Goal: Task Accomplishment & Management: Manage account settings

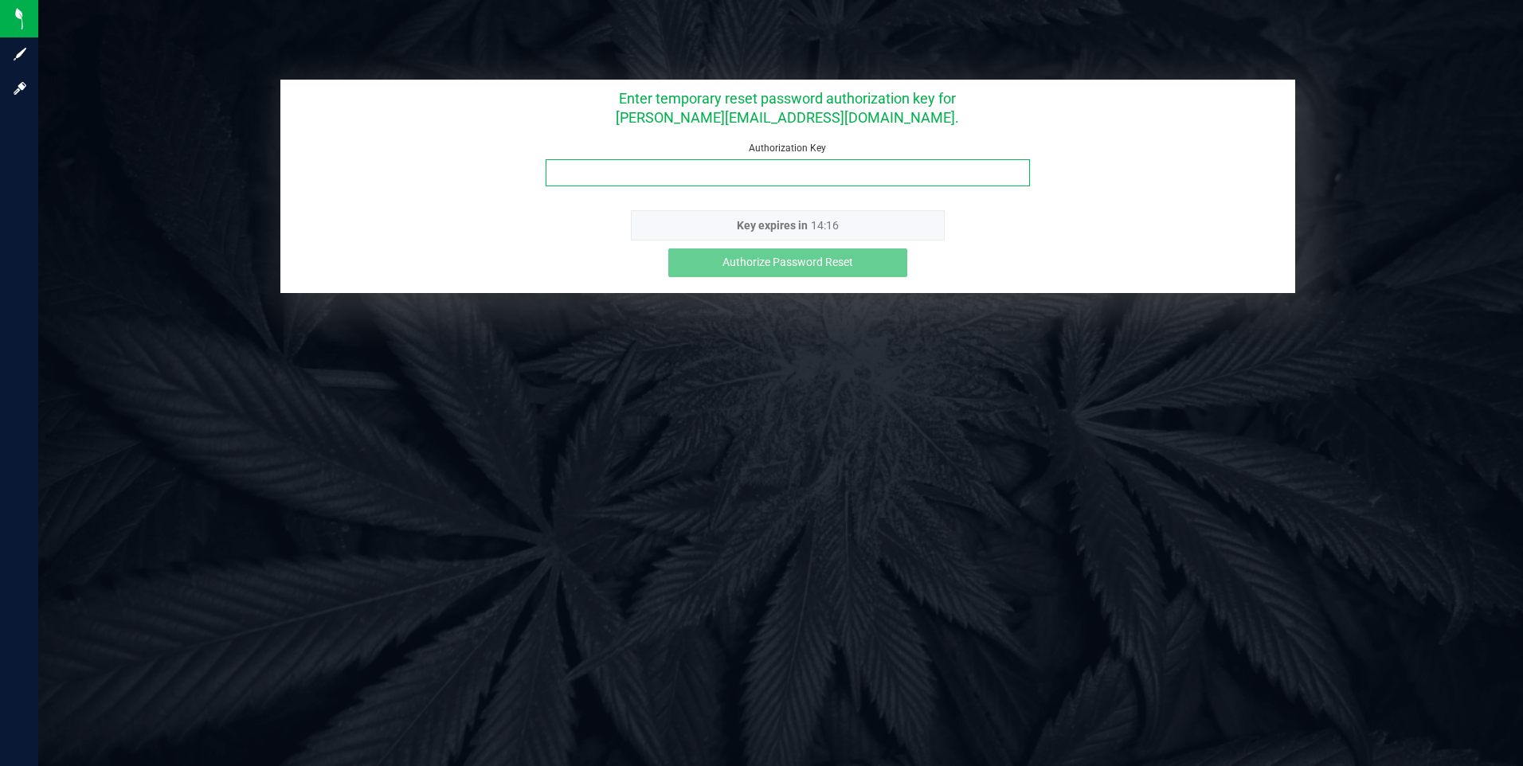
click at [735, 178] on input "Authorization Key" at bounding box center [788, 172] width 484 height 27
paste input "5sisumls"
type input "5sisumls"
click at [755, 263] on span "Authorize Password Reset" at bounding box center [788, 262] width 131 height 13
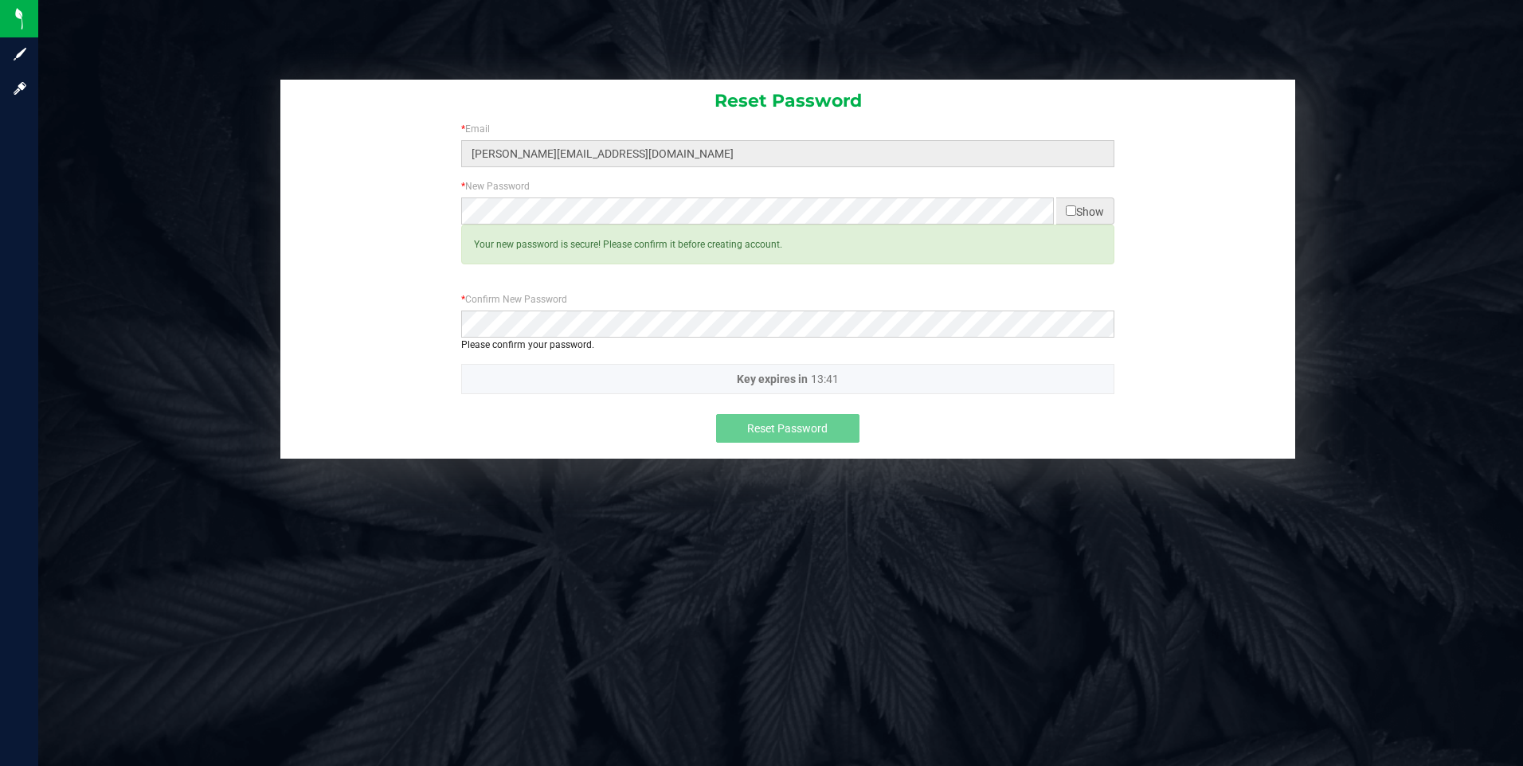
click at [810, 284] on div "* New Password Show Required Your new password is secure! Please confirm it bef…" at bounding box center [788, 235] width 1016 height 113
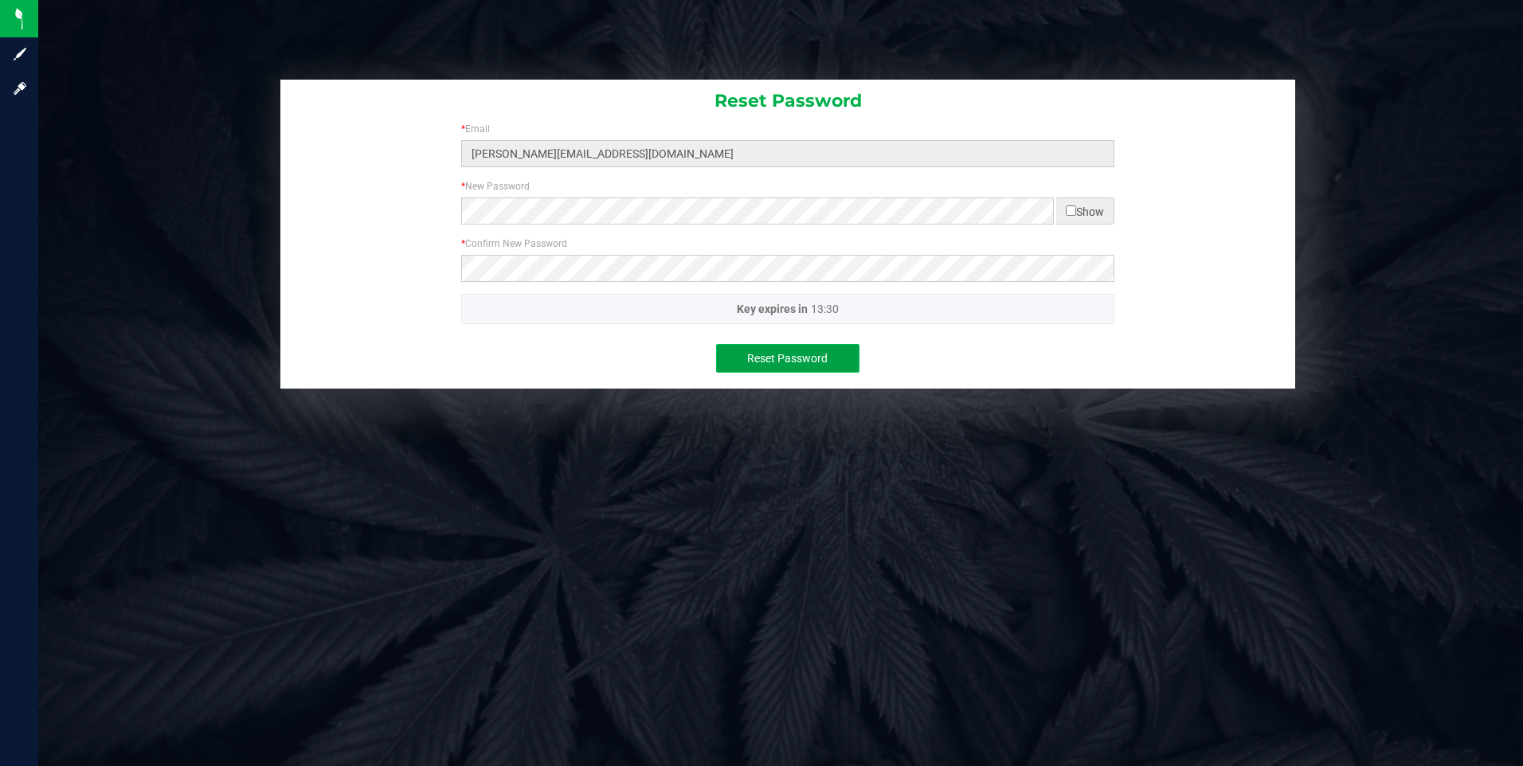
click at [811, 363] on span "Reset Password" at bounding box center [787, 358] width 80 height 13
